Goal: Task Accomplishment & Management: Manage account settings

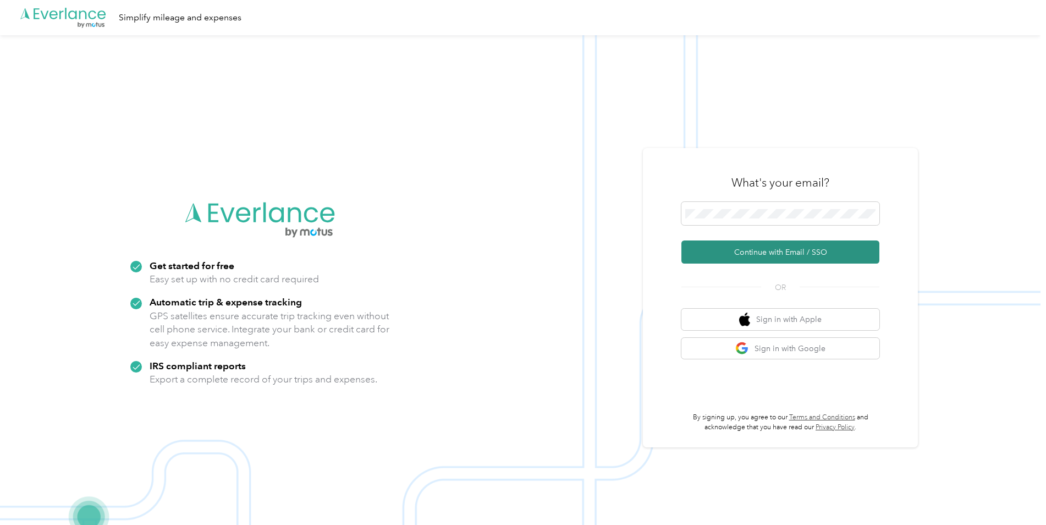
click at [805, 248] on button "Continue with Email / SSO" at bounding box center [780, 251] width 198 height 23
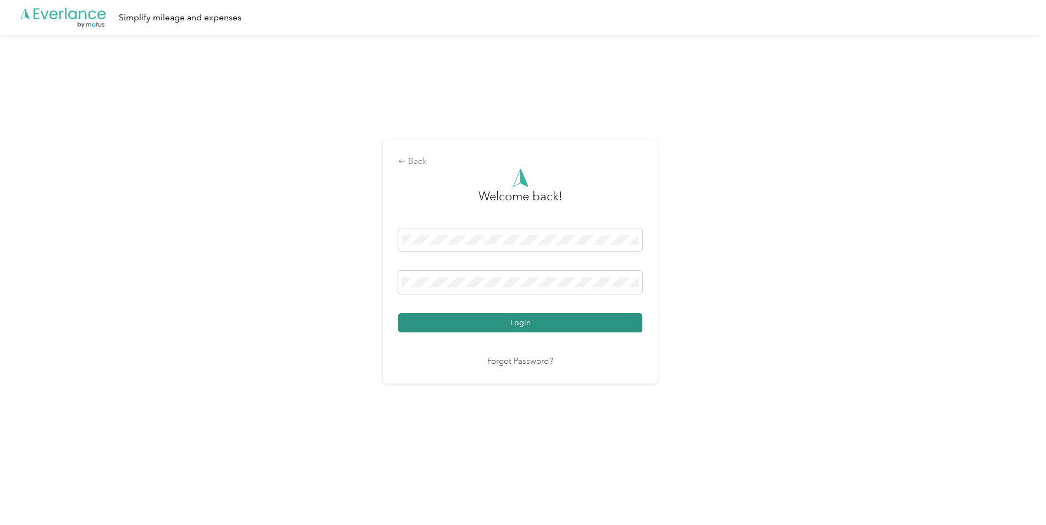
click at [515, 327] on button "Login" at bounding box center [520, 322] width 244 height 19
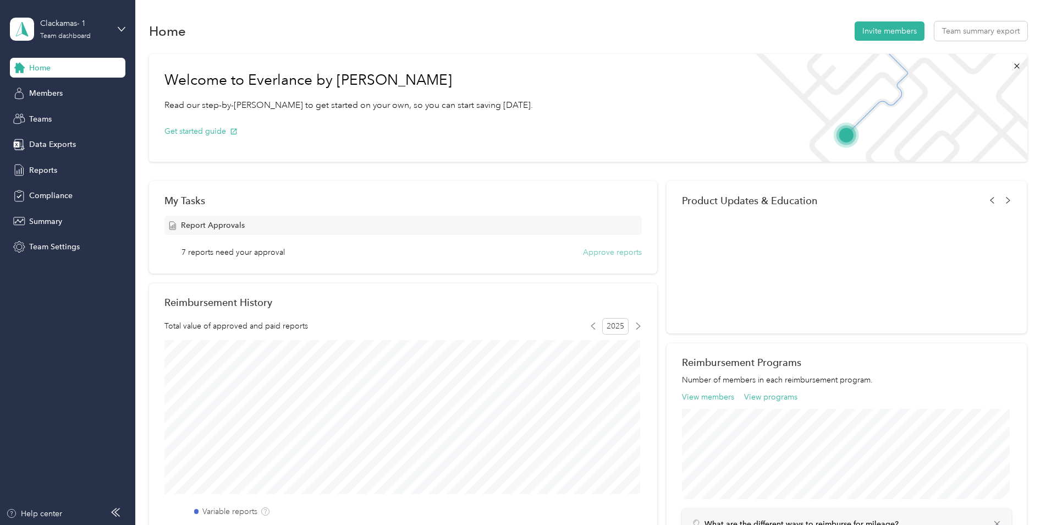
click at [616, 252] on button "Approve reports" at bounding box center [612, 252] width 59 height 12
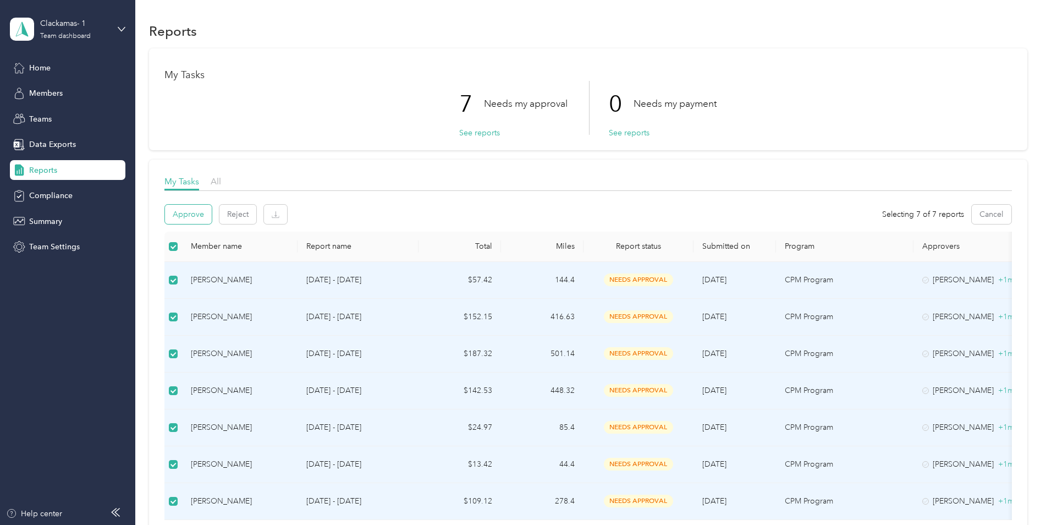
click at [191, 213] on button "Approve" at bounding box center [188, 214] width 47 height 19
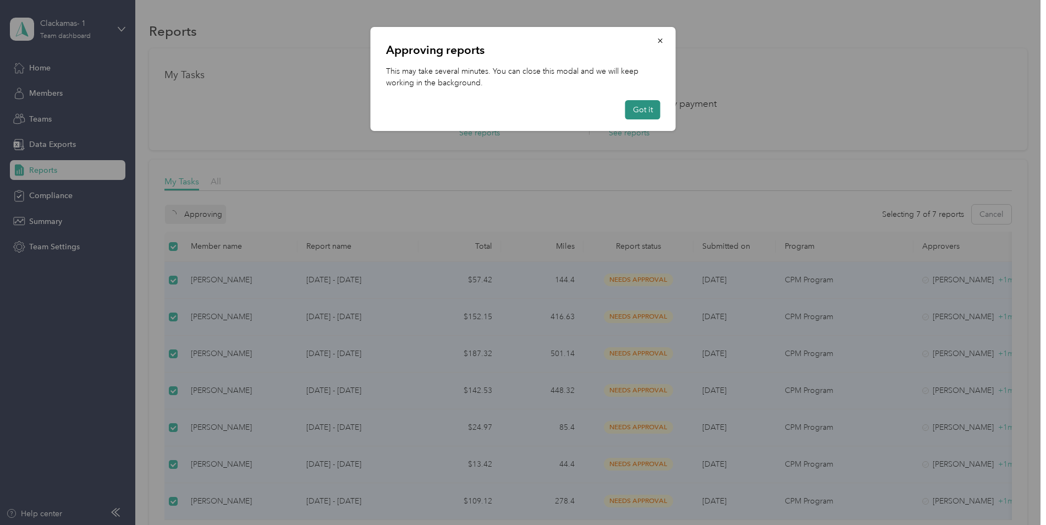
click at [652, 116] on button "Got it" at bounding box center [642, 109] width 35 height 19
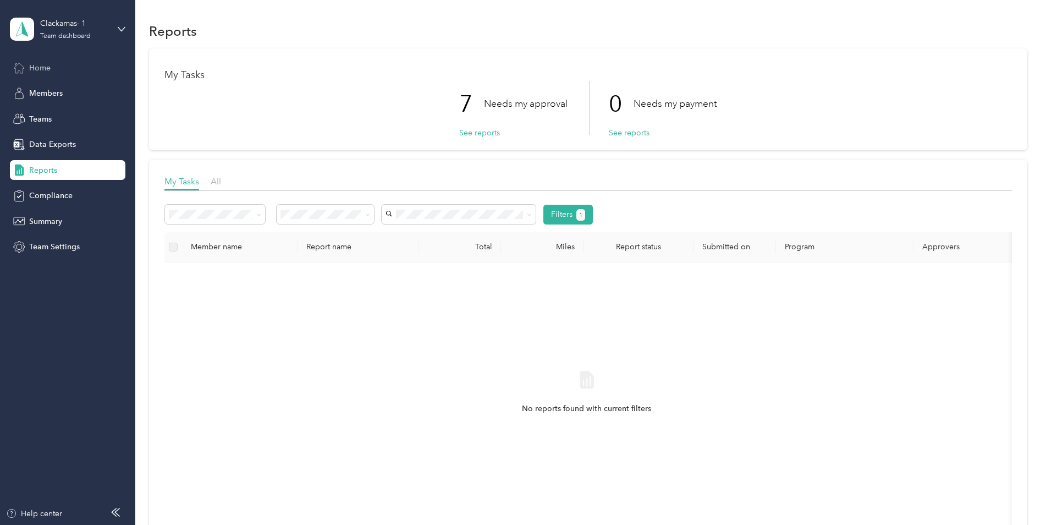
click at [35, 67] on span "Home" at bounding box center [39, 68] width 21 height 12
